Goal: Information Seeking & Learning: Learn about a topic

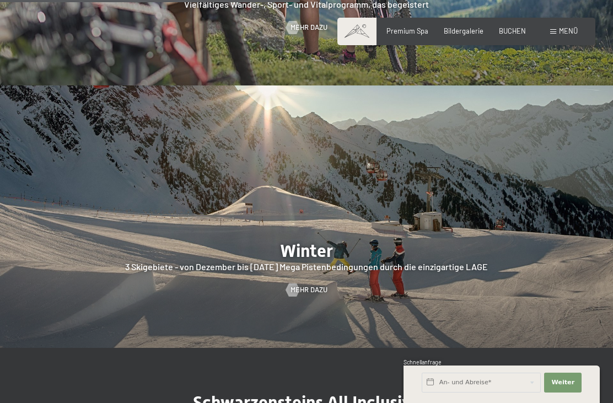
scroll to position [1915, 0]
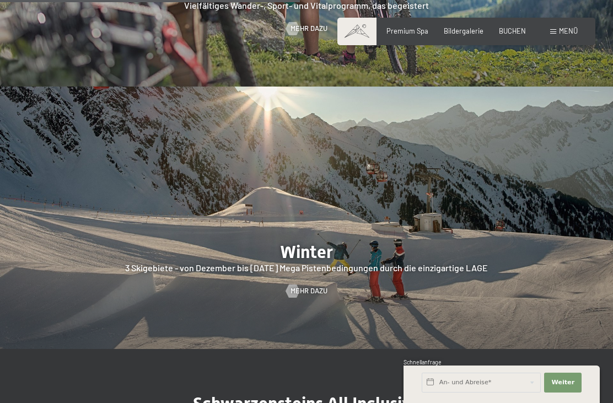
click at [572, 33] on span "Menü" at bounding box center [568, 30] width 19 height 9
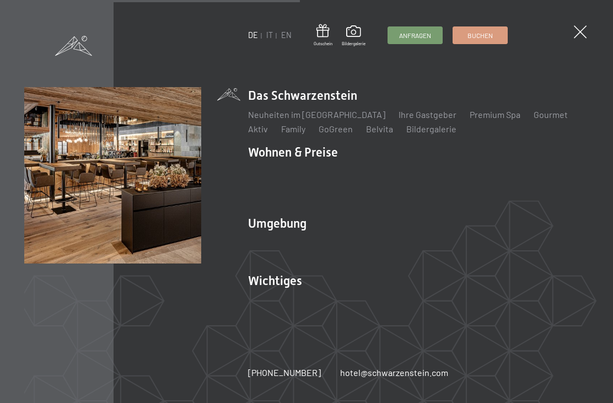
click at [586, 36] on span at bounding box center [580, 31] width 13 height 13
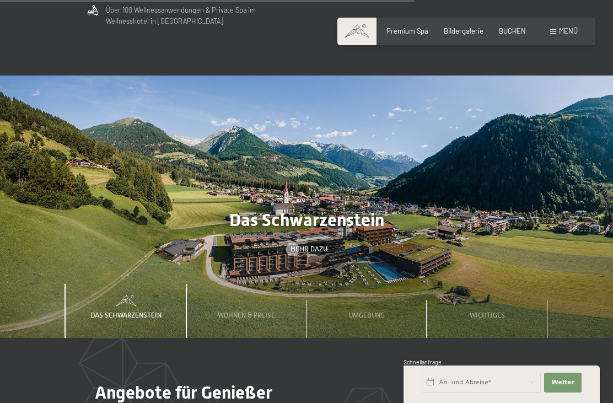
scroll to position [2622, 0]
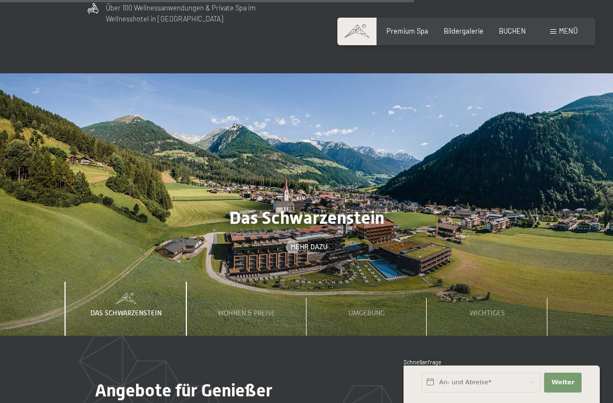
click at [524, 183] on img at bounding box center [306, 204] width 613 height 262
click at [310, 244] on span "Mehr dazu" at bounding box center [309, 247] width 37 height 10
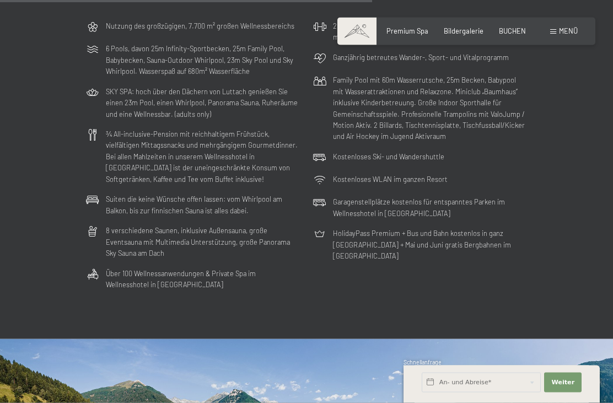
scroll to position [2357, 0]
click at [98, 52] on icon at bounding box center [92, 49] width 13 height 14
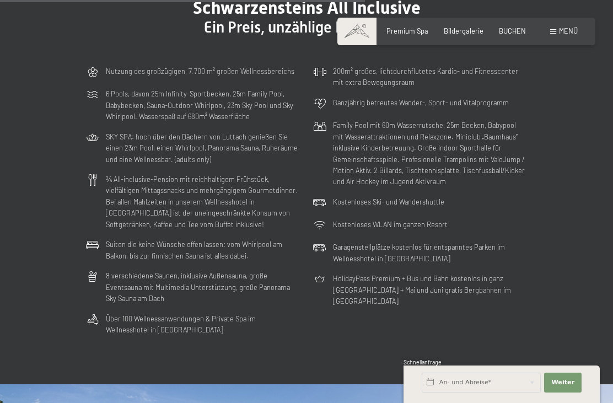
scroll to position [2311, 0]
click at [567, 318] on section "Schwarzensteins All Inclusive Ein Preis, unzählige Leistungen Nutzung des großz…" at bounding box center [306, 168] width 613 height 431
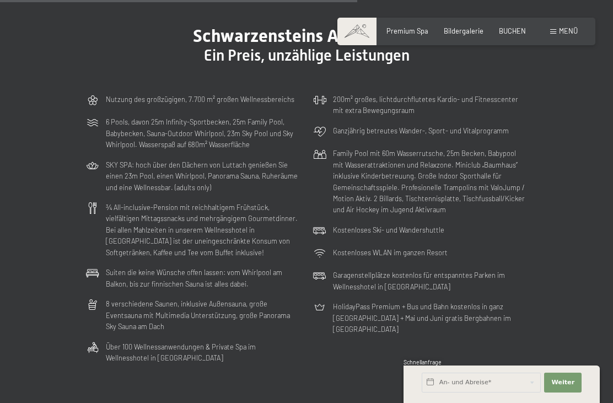
scroll to position [2284, 0]
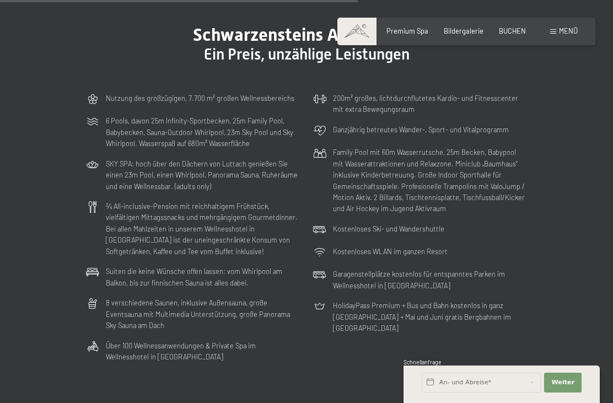
click at [372, 214] on p "Family Pool mit 60m Wasserrutsche, 25m Becken, Babypool mit Wasserattraktionen …" at bounding box center [430, 181] width 194 height 68
click at [567, 241] on section "Schwarzensteins All Inclusive Ein Preis, unzählige Leistungen Nutzung des großz…" at bounding box center [306, 195] width 613 height 431
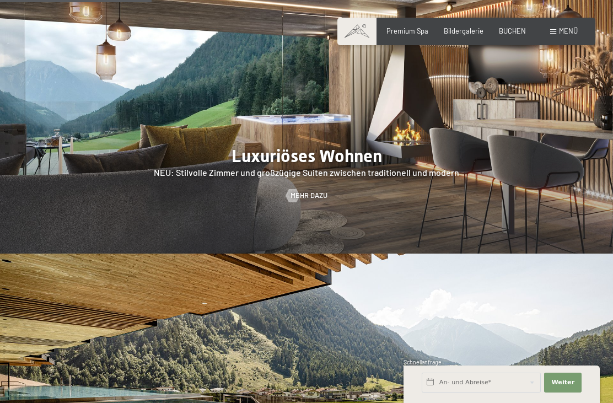
scroll to position [959, 0]
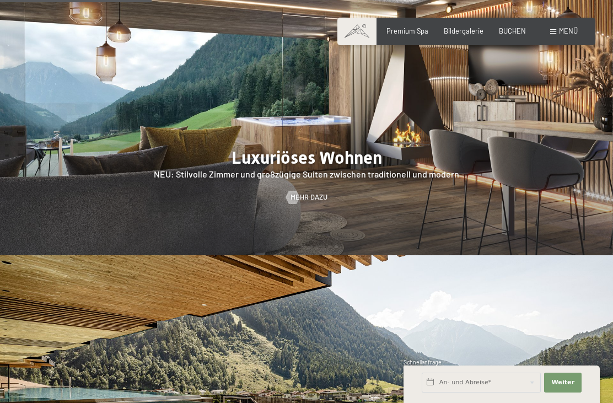
click at [294, 204] on div at bounding box center [293, 197] width 8 height 13
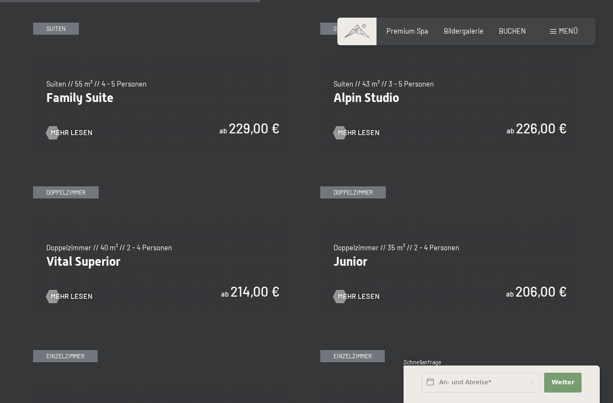
scroll to position [1075, 0]
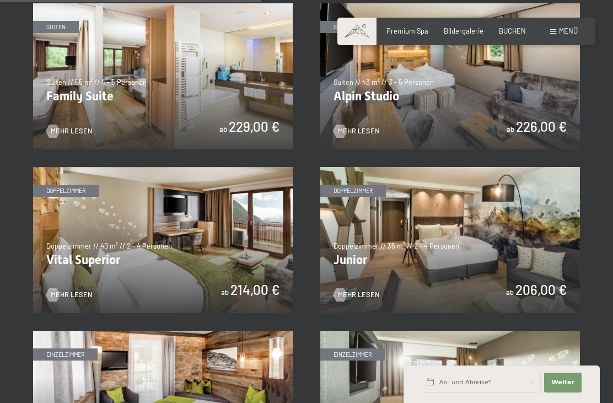
click at [55, 209] on img at bounding box center [163, 240] width 260 height 146
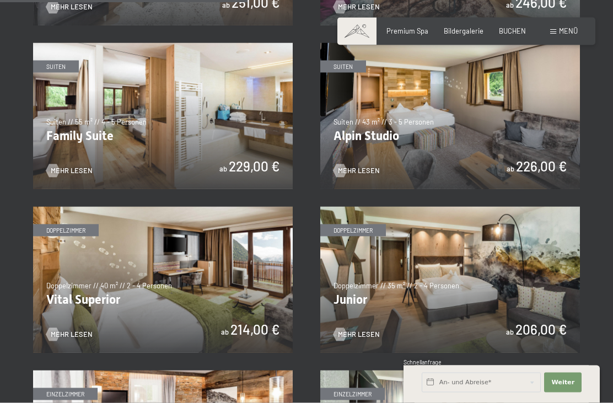
scroll to position [1036, 0]
click at [552, 138] on img at bounding box center [450, 115] width 260 height 146
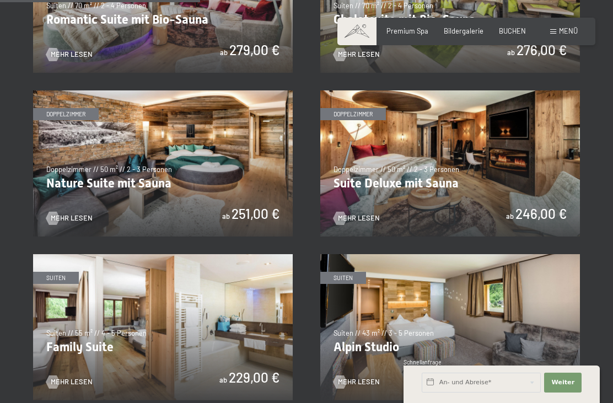
scroll to position [824, 0]
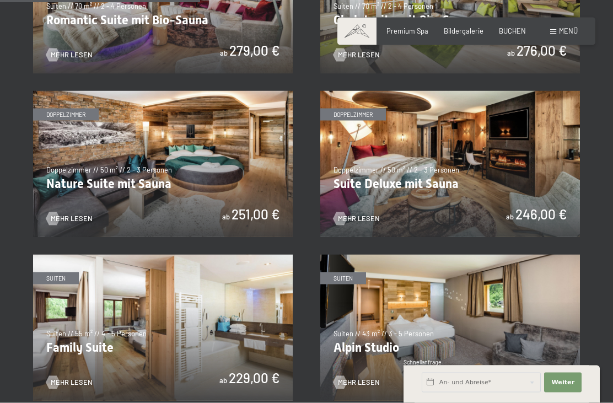
click at [457, 302] on img at bounding box center [450, 328] width 260 height 146
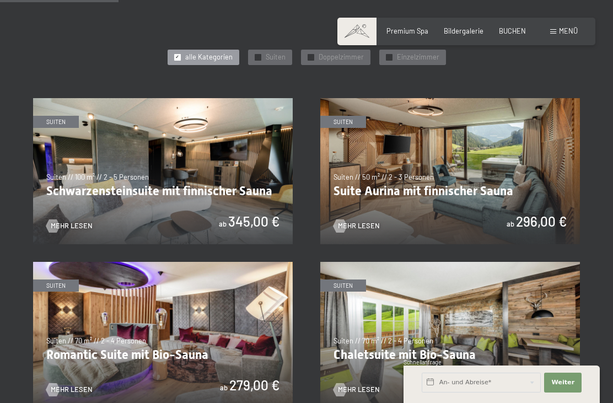
scroll to position [490, 0]
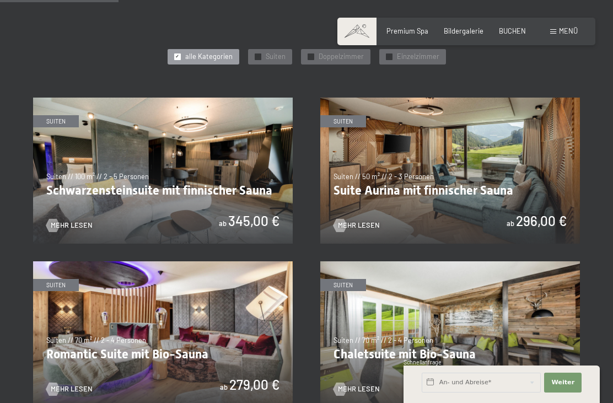
click at [191, 151] on img at bounding box center [163, 171] width 260 height 146
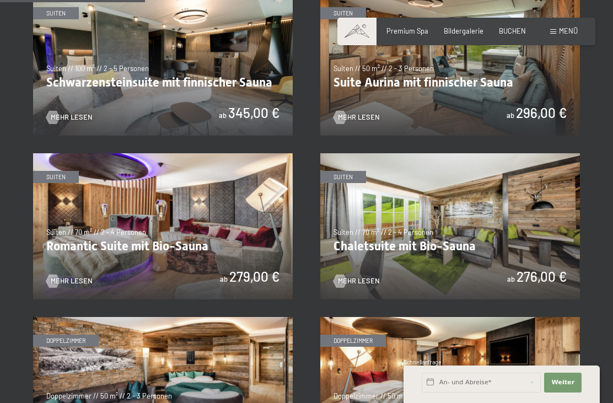
scroll to position [599, 0]
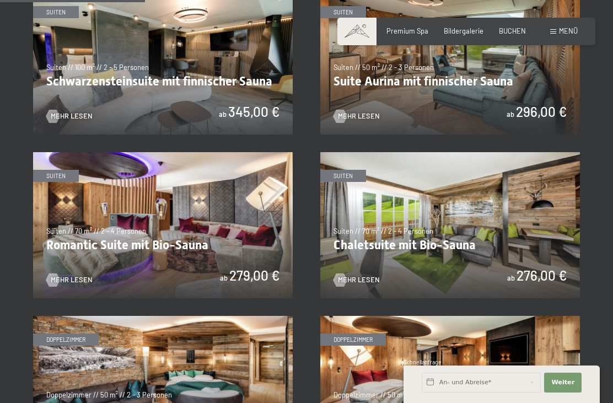
click at [485, 52] on img at bounding box center [450, 61] width 260 height 146
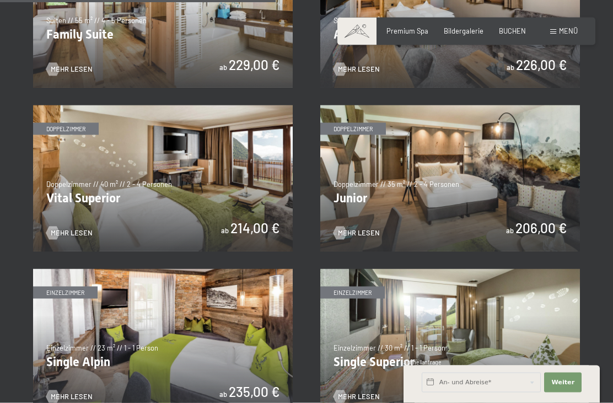
scroll to position [1131, 0]
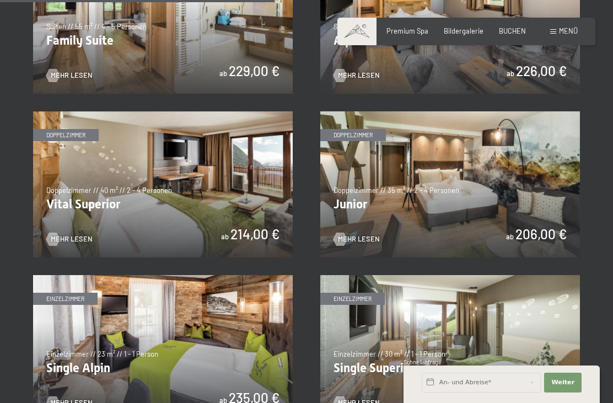
click at [205, 165] on img at bounding box center [163, 184] width 260 height 146
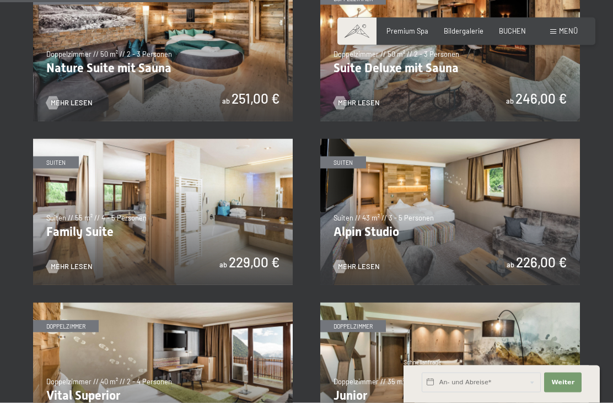
scroll to position [938, 0]
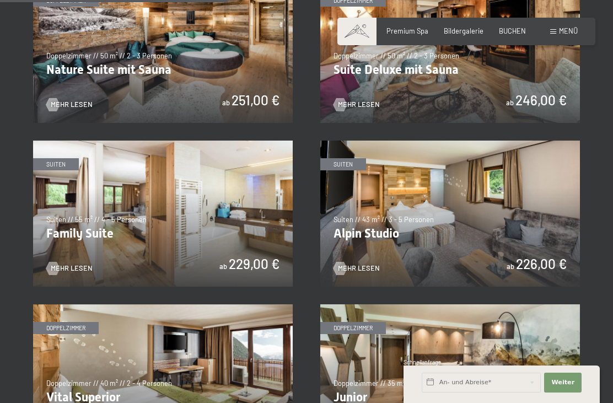
click at [278, 190] on img at bounding box center [163, 214] width 260 height 146
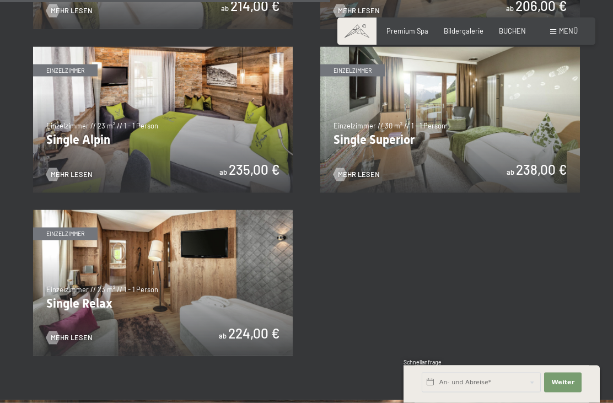
scroll to position [1359, 0]
click at [194, 288] on img at bounding box center [163, 283] width 260 height 146
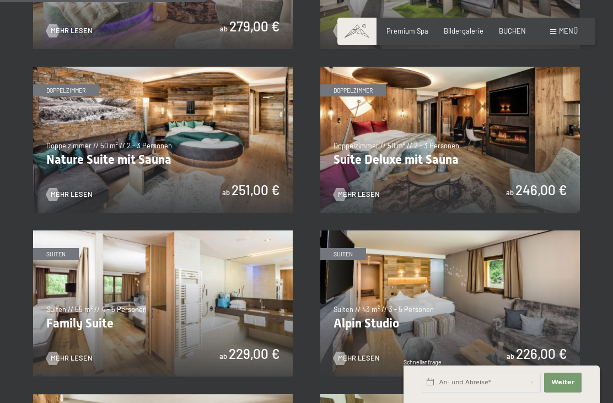
scroll to position [849, 0]
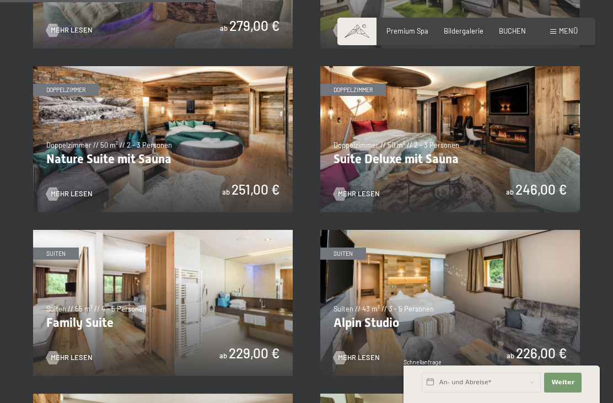
click at [219, 148] on img at bounding box center [163, 139] width 260 height 146
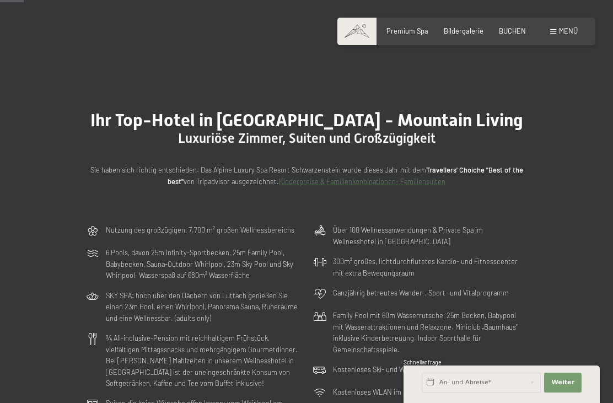
scroll to position [100, 0]
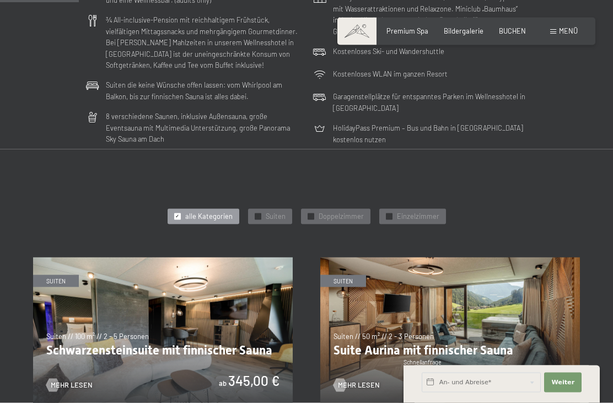
scroll to position [330, 0]
click at [471, 28] on span "Bildergalerie" at bounding box center [464, 30] width 40 height 9
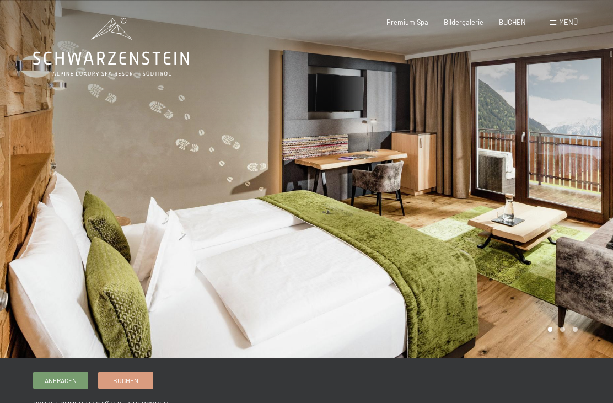
click at [577, 229] on div at bounding box center [460, 179] width 307 height 358
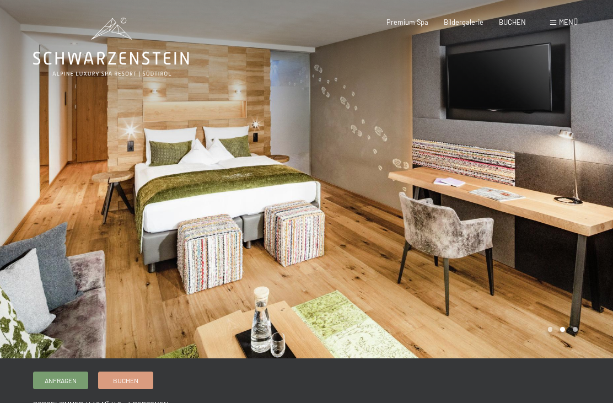
click at [595, 174] on div at bounding box center [460, 179] width 307 height 358
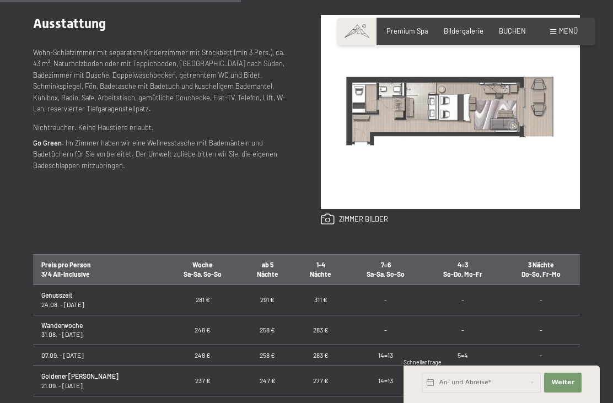
scroll to position [462, 0]
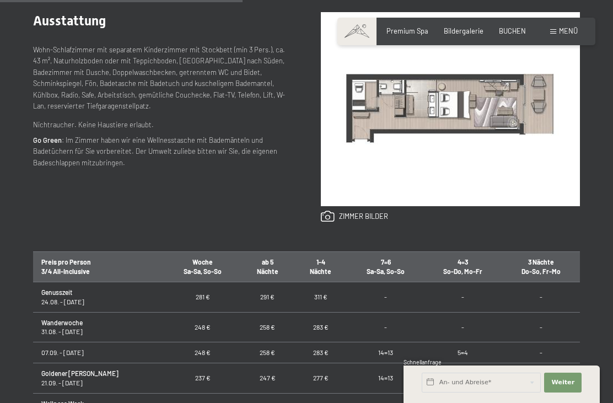
click at [408, 167] on img at bounding box center [450, 109] width 259 height 194
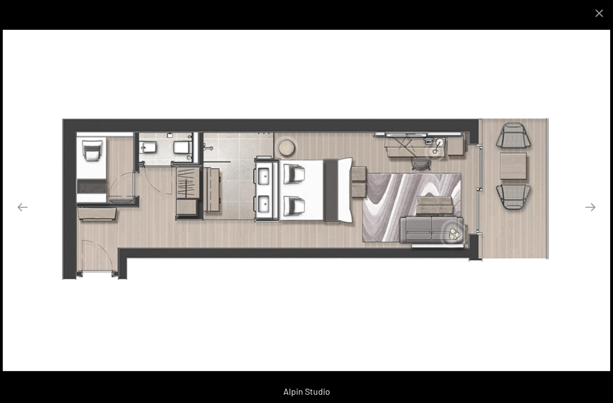
click at [597, 218] on button "Next slide" at bounding box center [590, 207] width 23 height 22
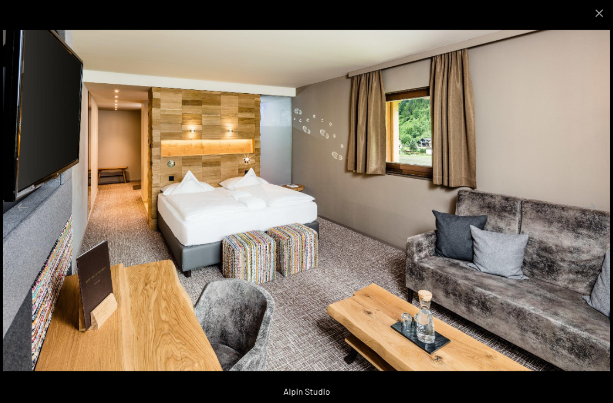
click at [597, 218] on button "Next slide" at bounding box center [590, 207] width 23 height 22
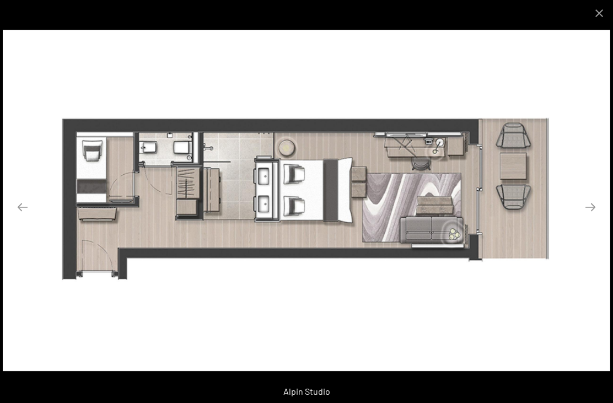
click at [592, 218] on button "Next slide" at bounding box center [590, 207] width 23 height 22
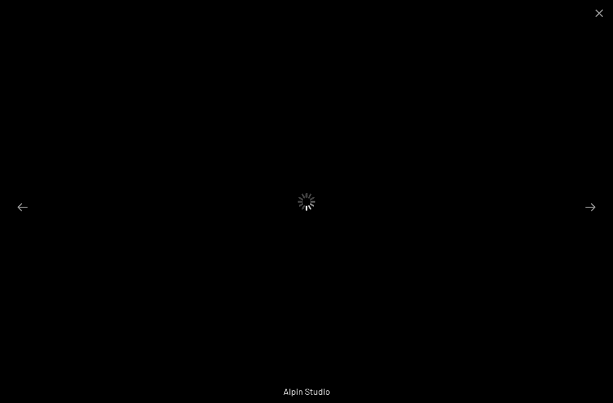
click at [599, 12] on button "Close gallery" at bounding box center [600, 13] width 28 height 26
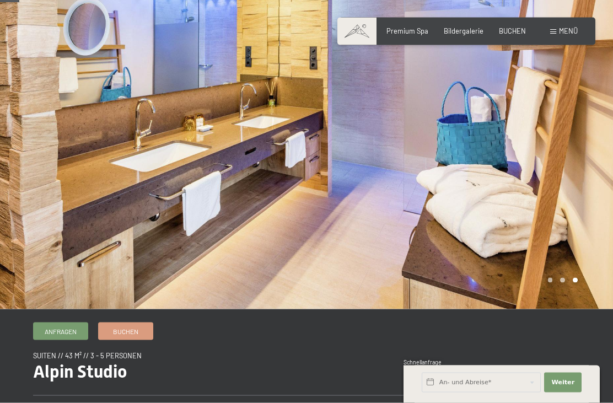
scroll to position [0, 0]
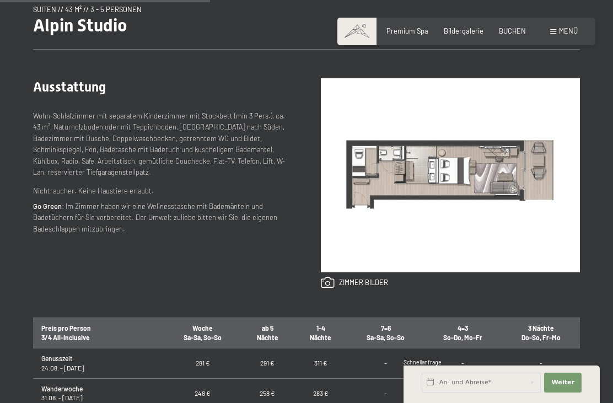
scroll to position [394, 0]
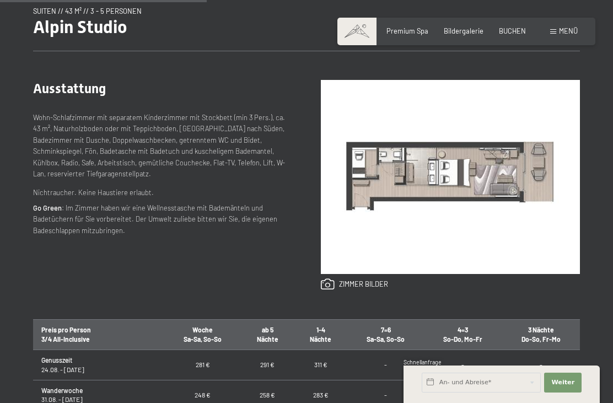
click at [470, 211] on img at bounding box center [450, 177] width 259 height 194
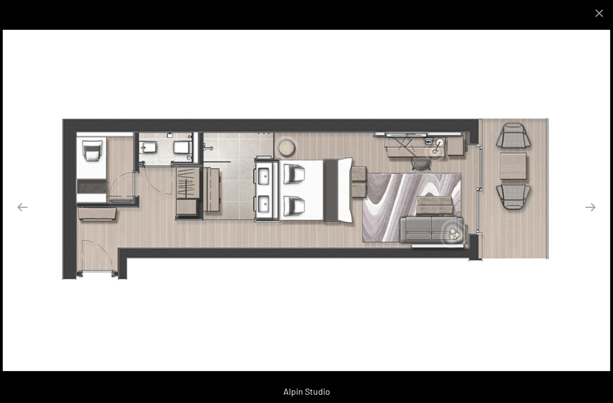
click at [599, 14] on button "Close gallery" at bounding box center [600, 13] width 28 height 26
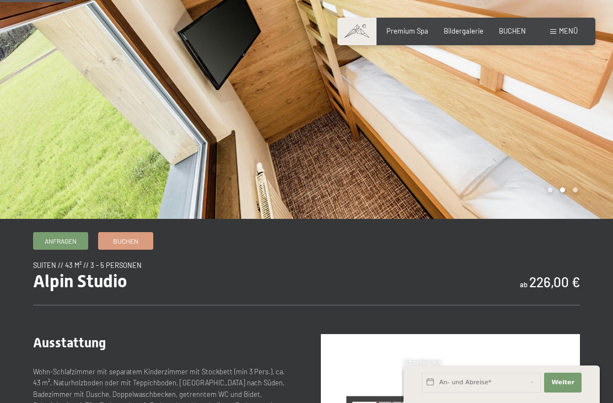
scroll to position [139, 0]
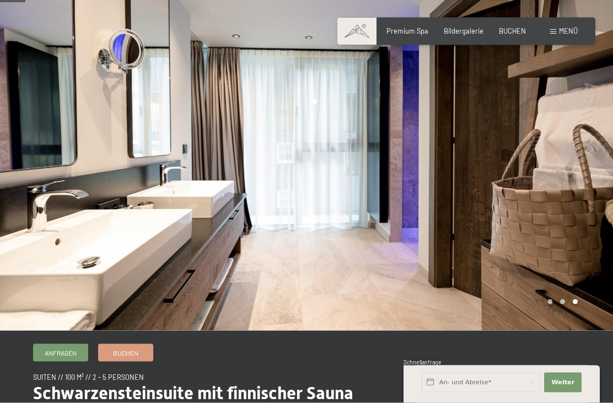
scroll to position [28, 0]
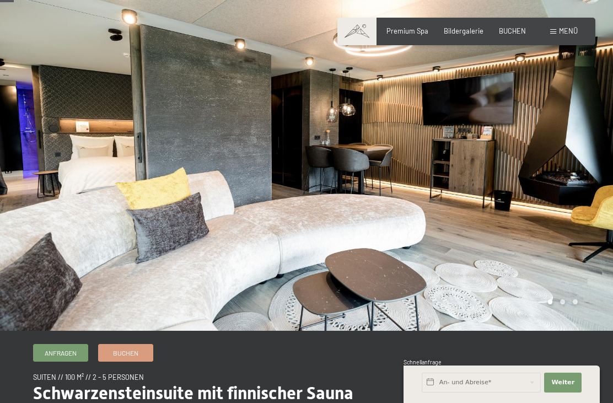
click at [477, 104] on div at bounding box center [460, 151] width 307 height 358
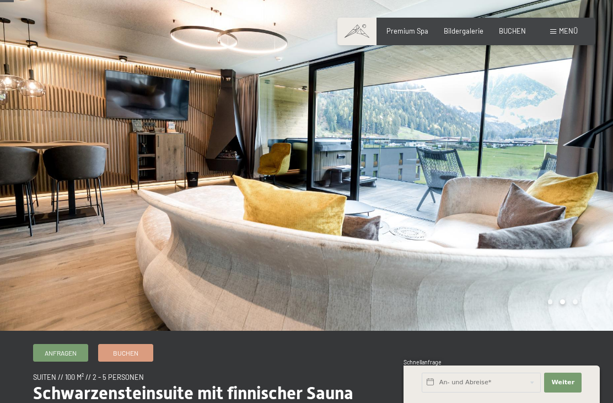
click at [492, 95] on div at bounding box center [460, 151] width 307 height 358
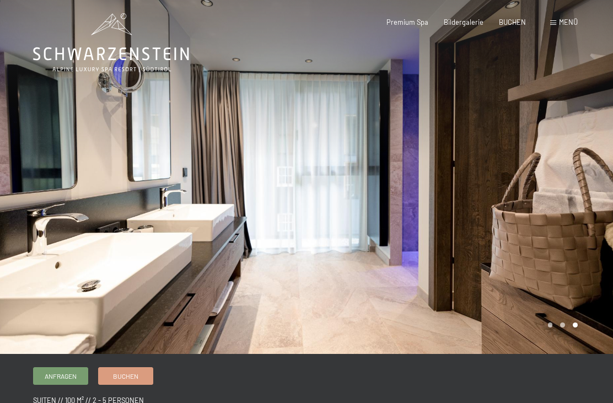
scroll to position [0, 0]
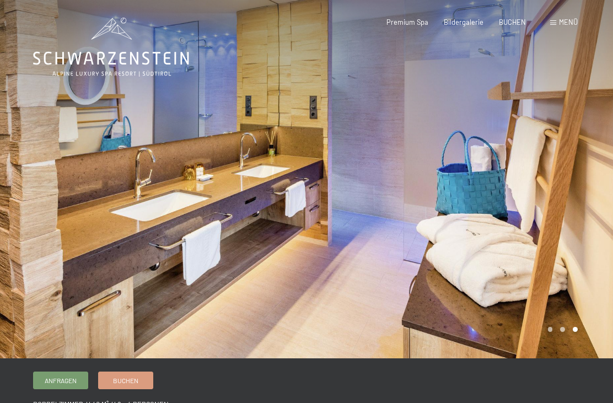
click at [511, 87] on div at bounding box center [460, 179] width 307 height 358
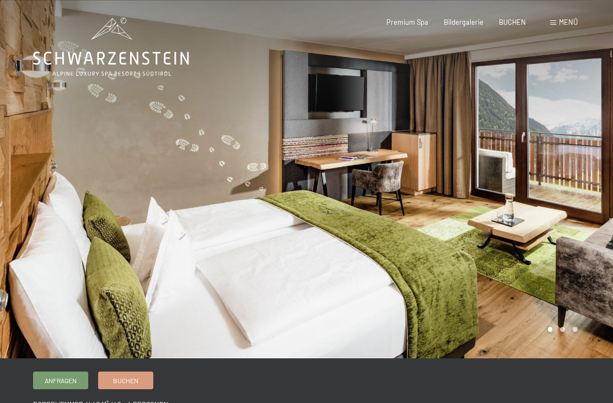
click at [571, 173] on div at bounding box center [460, 179] width 307 height 358
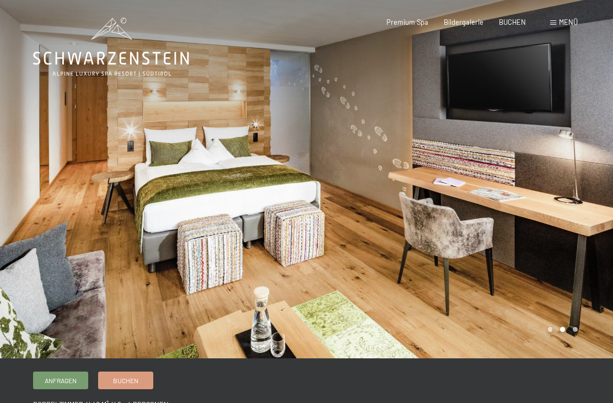
click at [577, 167] on div at bounding box center [460, 179] width 307 height 358
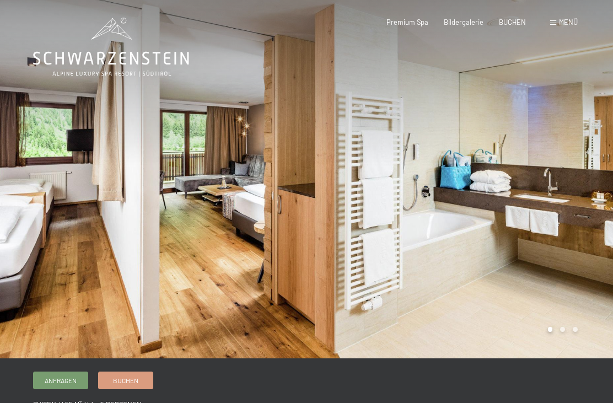
click at [571, 137] on div at bounding box center [460, 179] width 307 height 358
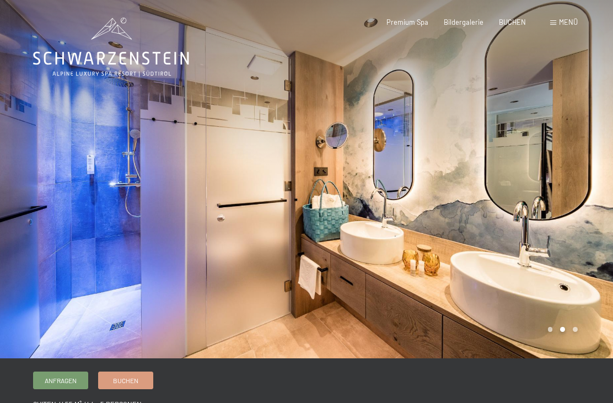
click at [565, 132] on div at bounding box center [460, 179] width 307 height 358
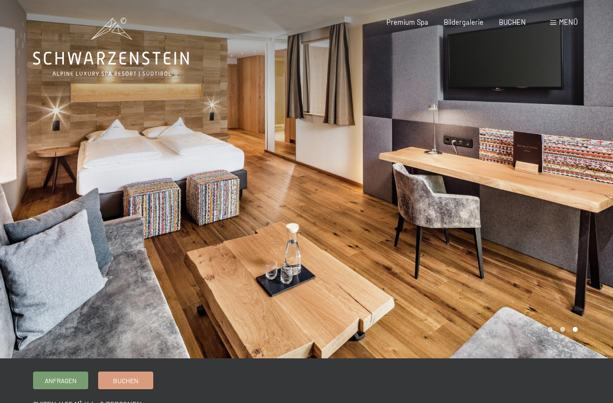
click at [610, 167] on div at bounding box center [460, 179] width 307 height 358
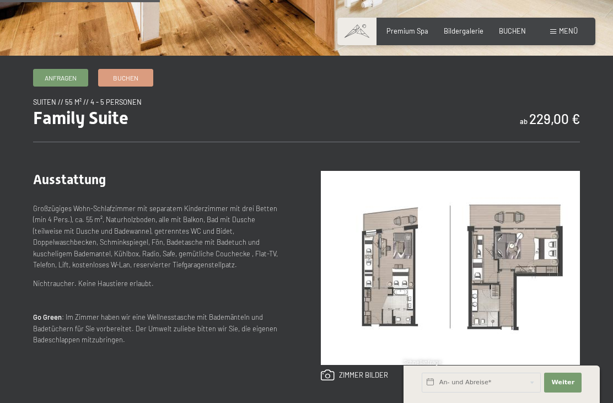
scroll to position [304, 0]
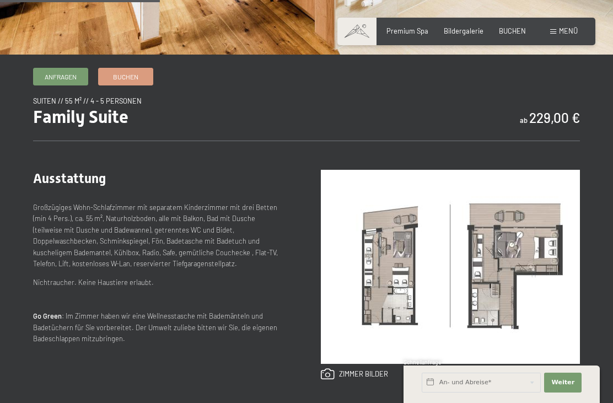
click at [395, 267] on img at bounding box center [450, 267] width 259 height 194
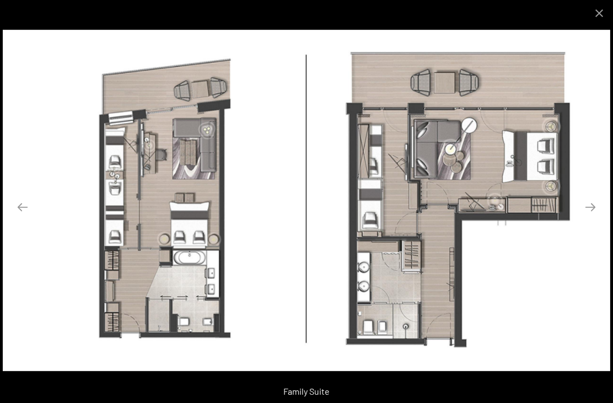
click at [594, 18] on button "Close gallery" at bounding box center [600, 13] width 28 height 26
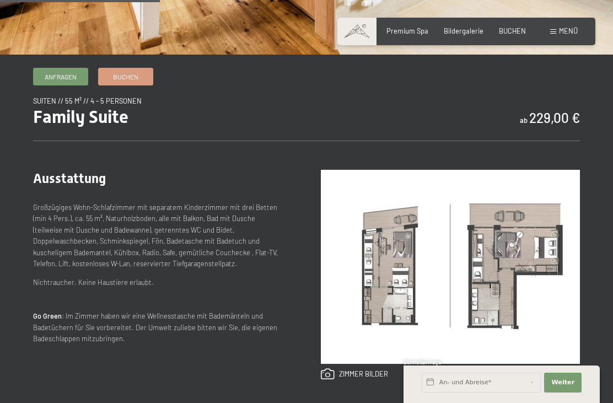
click at [234, 240] on p "Großzügiges Wohn-Schlafzimmer mit separatem Kinderzimmer mit drei Betten (min 4…" at bounding box center [159, 236] width 253 height 68
click at [464, 261] on img at bounding box center [450, 267] width 259 height 194
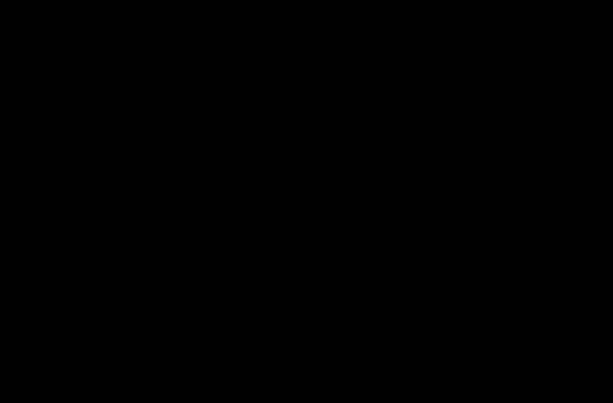
click at [457, 256] on img at bounding box center [307, 200] width 304 height 171
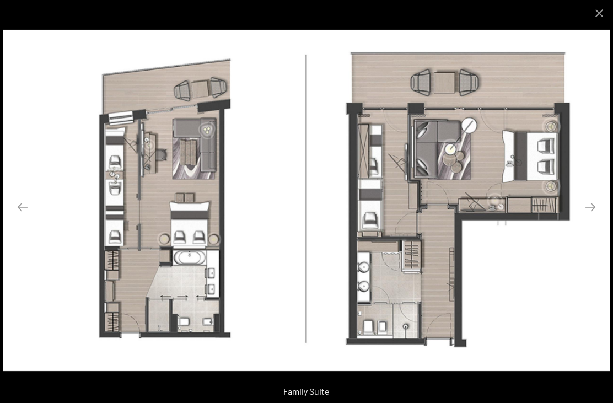
click at [609, 18] on button "Close gallery" at bounding box center [600, 13] width 28 height 26
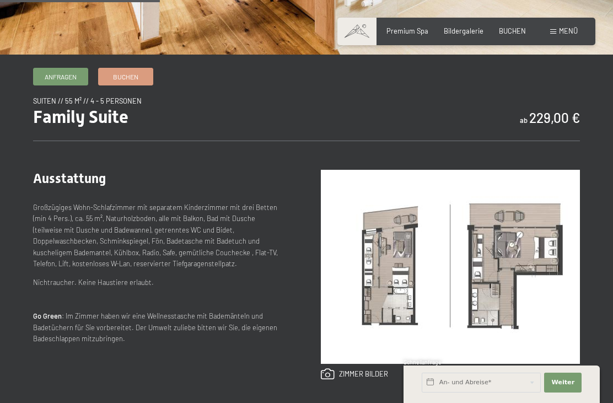
click at [598, 13] on button "Close gallery" at bounding box center [600, 13] width 28 height 26
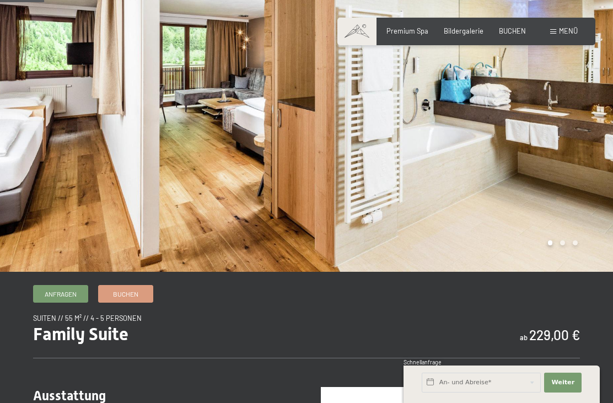
scroll to position [0, 0]
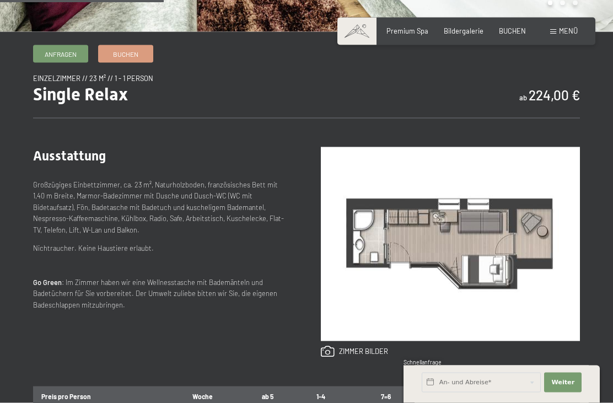
scroll to position [327, 0]
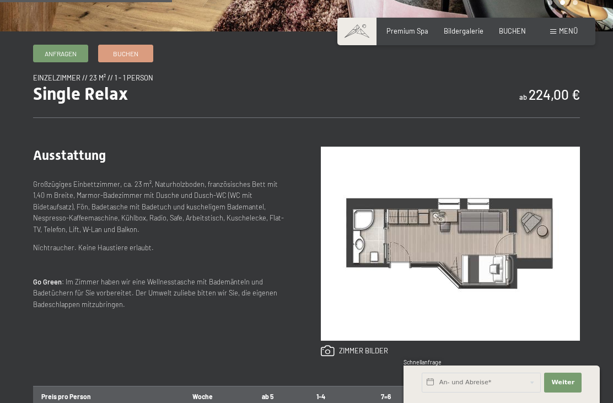
click at [471, 291] on img at bounding box center [450, 244] width 259 height 194
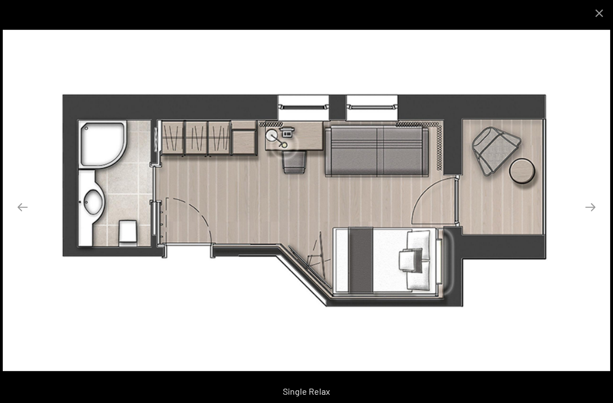
click at [598, 8] on button "Close gallery" at bounding box center [600, 13] width 28 height 26
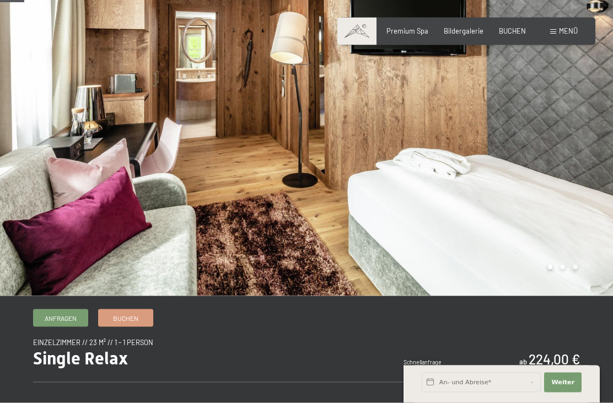
scroll to position [2, 0]
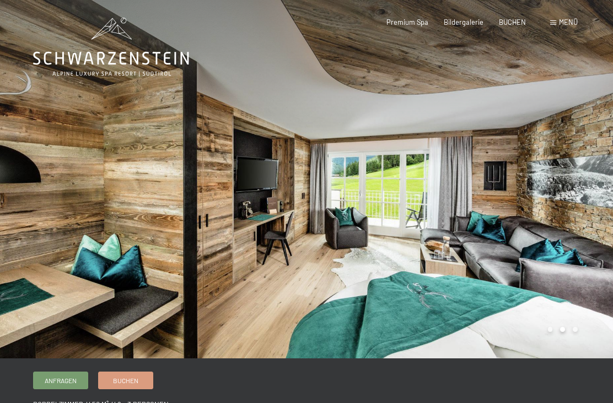
click at [588, 197] on div at bounding box center [460, 179] width 307 height 358
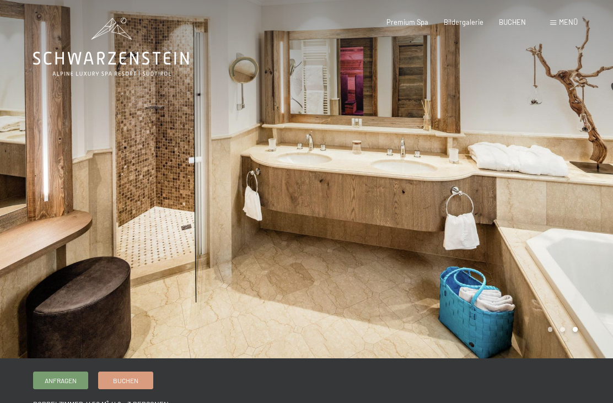
click at [567, 195] on div at bounding box center [460, 179] width 307 height 358
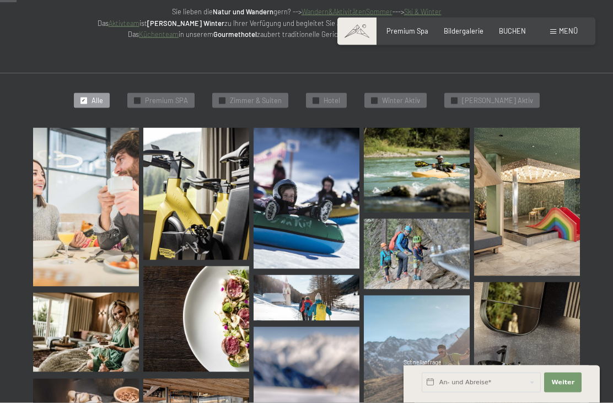
scroll to position [206, 0]
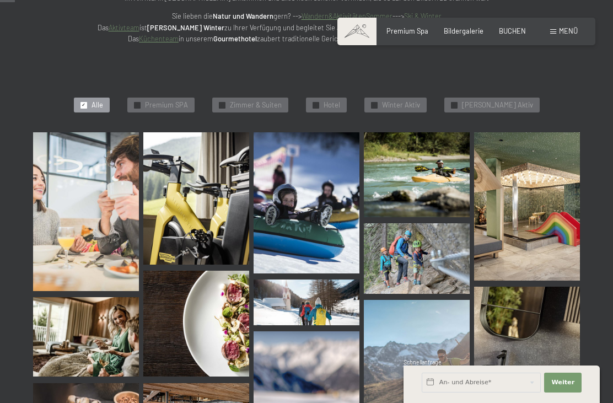
click at [188, 101] on span "Premium SPA" at bounding box center [166, 105] width 43 height 10
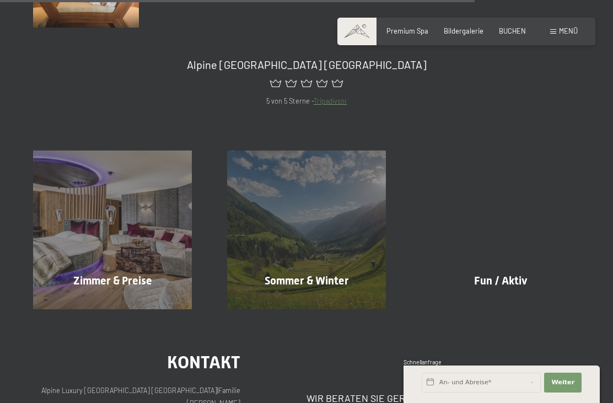
scroll to position [1193, 0]
